Goal: Information Seeking & Learning: Check status

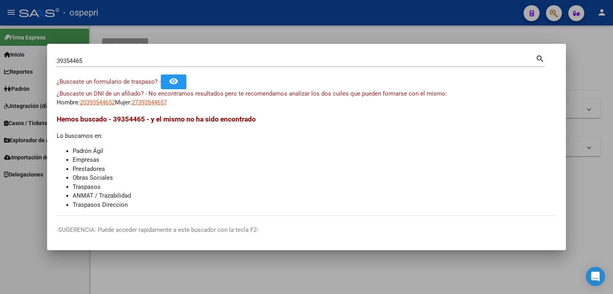
click at [479, 24] on div at bounding box center [306, 147] width 613 height 294
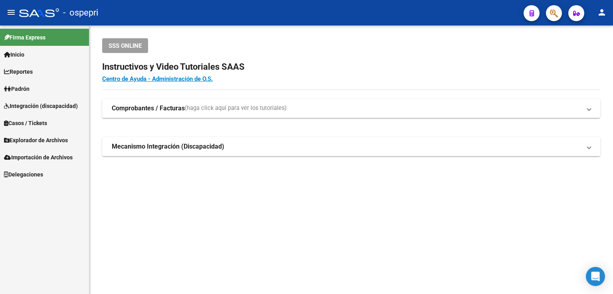
click at [27, 89] on span "Padrón" at bounding box center [17, 89] width 26 height 9
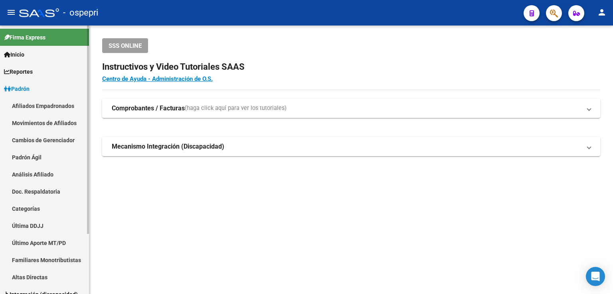
click at [30, 155] on link "Padrón Ágil" at bounding box center [44, 157] width 89 height 17
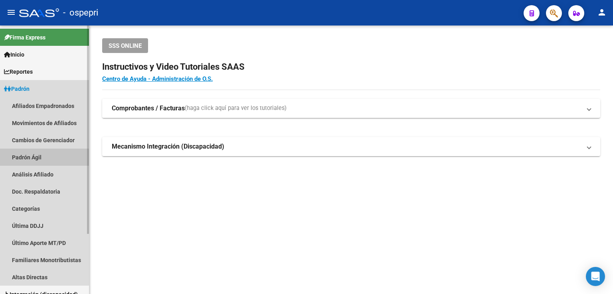
click at [27, 158] on link "Padrón Ágil" at bounding box center [44, 157] width 89 height 17
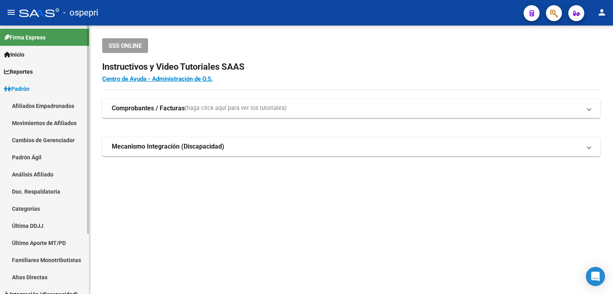
click at [27, 158] on link "Padrón Ágil" at bounding box center [44, 157] width 89 height 17
click at [35, 173] on link "Análisis Afiliado" at bounding box center [44, 174] width 89 height 17
click at [35, 174] on link "Análisis Afiliado" at bounding box center [44, 174] width 89 height 17
click at [32, 123] on link "Movimientos de Afiliados" at bounding box center [44, 123] width 89 height 17
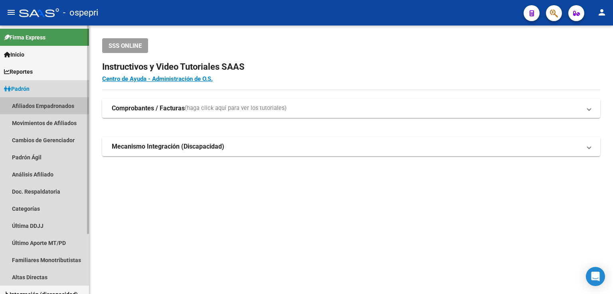
click at [28, 111] on link "Afiliados Empadronados" at bounding box center [44, 105] width 89 height 17
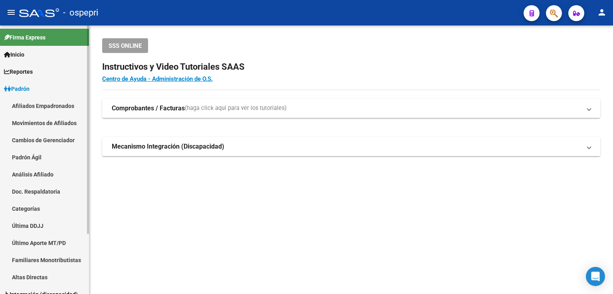
click at [23, 90] on span "Padrón" at bounding box center [17, 89] width 26 height 9
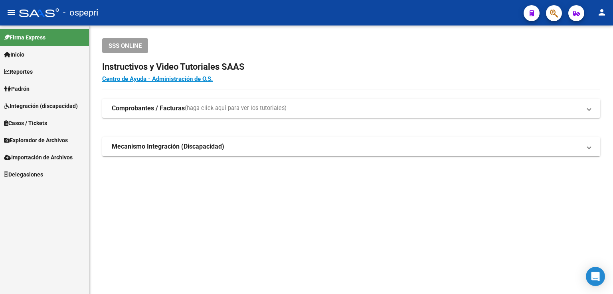
click at [23, 90] on span "Padrón" at bounding box center [17, 89] width 26 height 9
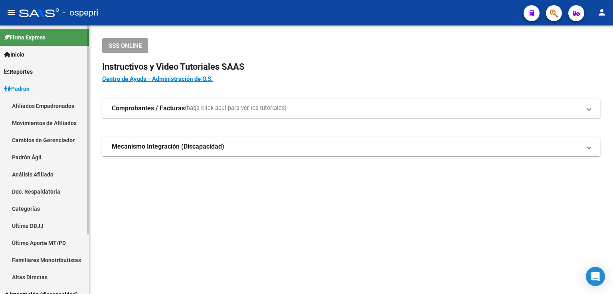
click at [26, 107] on link "Afiliados Empadronados" at bounding box center [44, 105] width 89 height 17
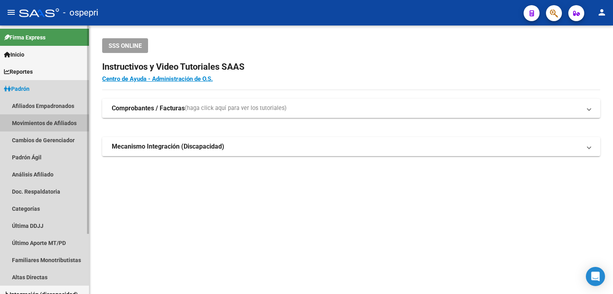
click at [26, 123] on link "Movimientos de Afiliados" at bounding box center [44, 123] width 89 height 17
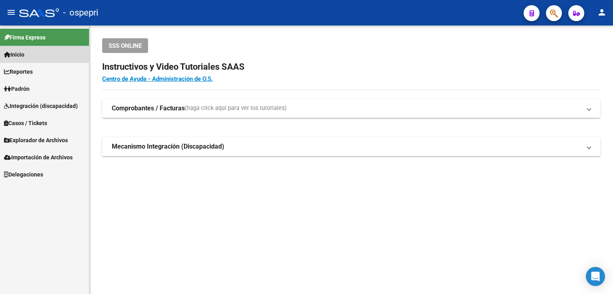
click at [23, 56] on span "Inicio" at bounding box center [14, 54] width 20 height 9
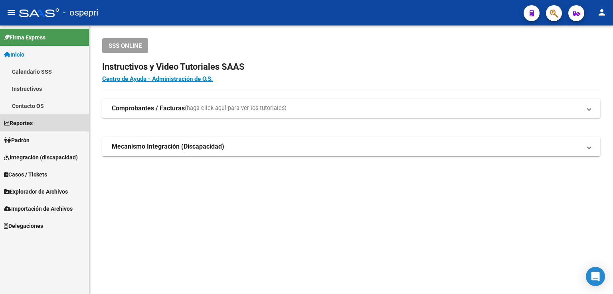
click at [22, 123] on span "Reportes" at bounding box center [18, 123] width 29 height 9
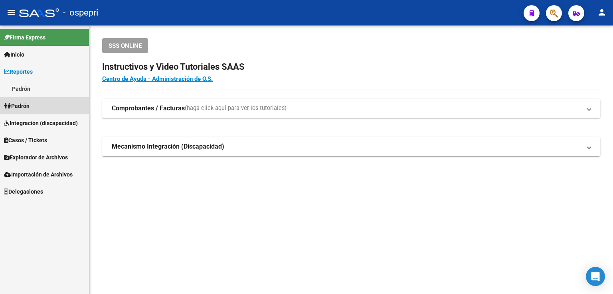
click at [30, 102] on span "Padrón" at bounding box center [17, 106] width 26 height 9
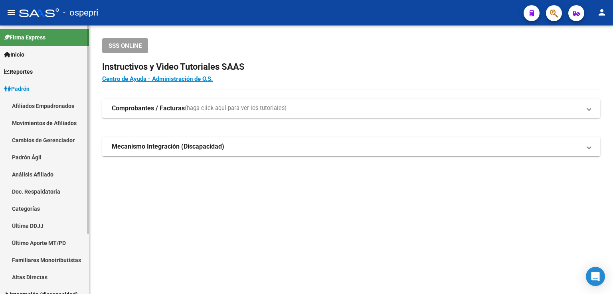
scroll to position [40, 0]
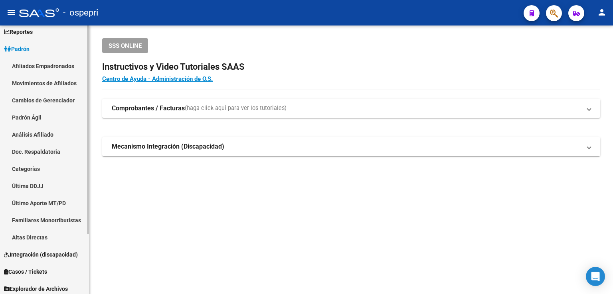
click at [27, 189] on link "Última DDJJ" at bounding box center [44, 186] width 89 height 17
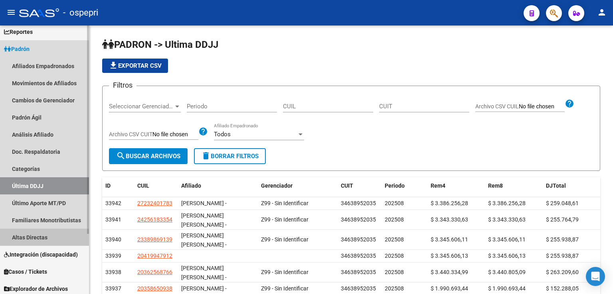
click at [30, 239] on link "Altas Directas" at bounding box center [44, 237] width 89 height 17
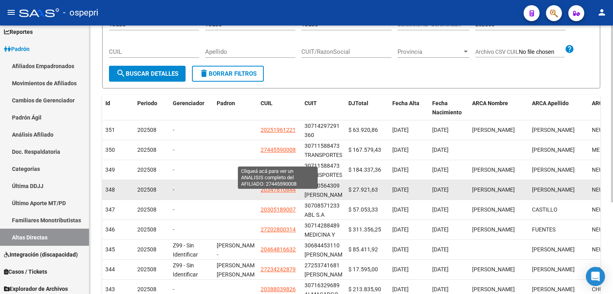
scroll to position [40, 0]
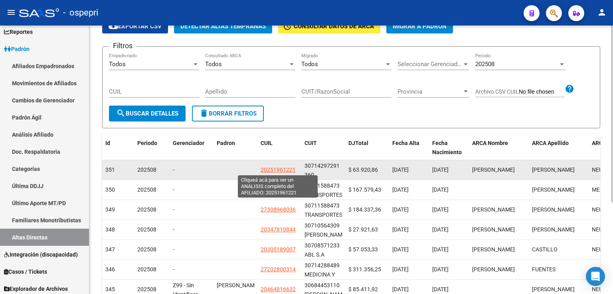
click at [278, 170] on span "20251961221" at bounding box center [278, 170] width 35 height 6
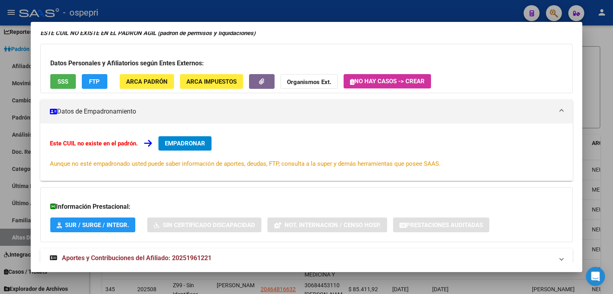
scroll to position [65, 0]
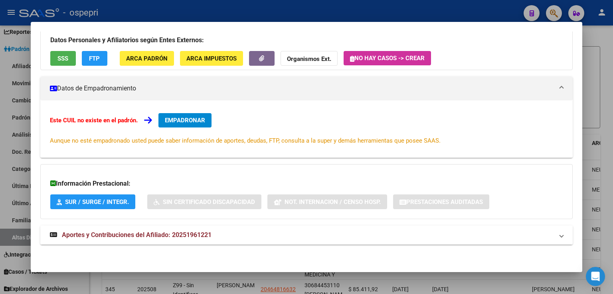
click at [116, 235] on span "Aportes y Contribuciones del Afiliado: 20251961221" at bounding box center [137, 235] width 150 height 8
click at [196, 235] on span "Aportes y Contribuciones del Afiliado: 20251961221" at bounding box center [137, 239] width 150 height 8
click at [194, 236] on span "Aportes y Contribuciones del Afiliado: 20251961221" at bounding box center [137, 235] width 150 height 8
drag, startPoint x: 217, startPoint y: 237, endPoint x: 172, endPoint y: 240, distance: 44.8
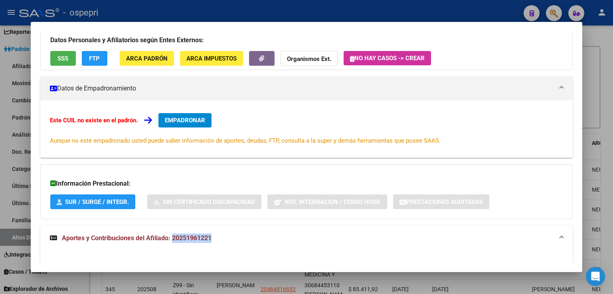
click at [172, 240] on mat-panel-title "Aportes y Contribuciones del Afiliado: 20251961221" at bounding box center [302, 239] width 504 height 10
copy span "20251961221"
click at [158, 234] on span "Aportes y Contribuciones del Afiliado: 20251961221" at bounding box center [137, 235] width 150 height 8
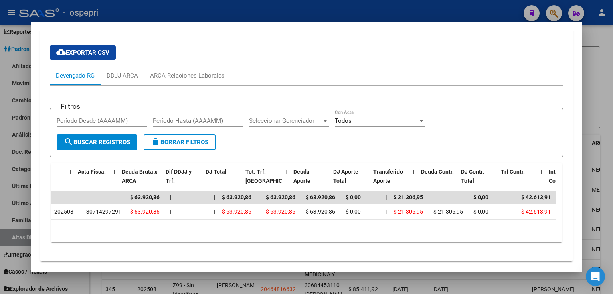
scroll to position [313, 0]
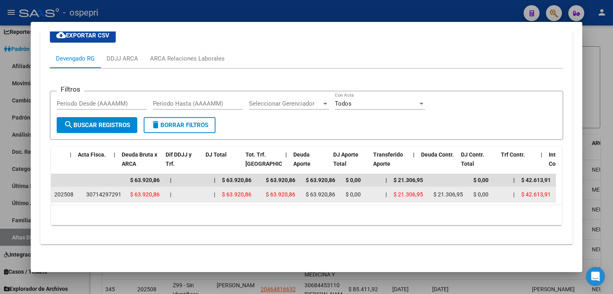
click at [102, 190] on div "30714297291" at bounding box center [103, 194] width 35 height 9
